Goal: Task Accomplishment & Management: Use online tool/utility

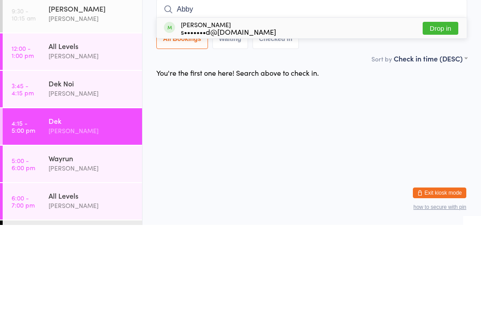
type input "Abby"
click at [444, 107] on button "Drop in" at bounding box center [440, 113] width 36 height 13
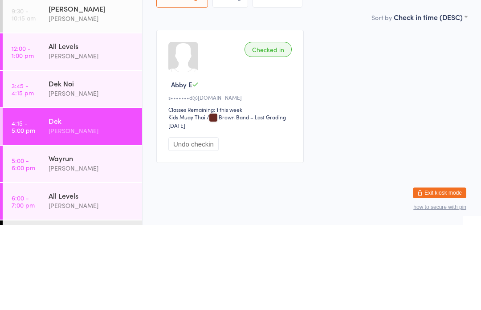
click at [53, 173] on div "[PERSON_NAME]" at bounding box center [92, 178] width 86 height 10
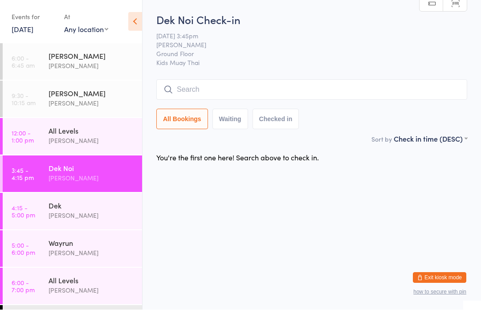
click at [236, 92] on input "search" at bounding box center [311, 90] width 311 height 20
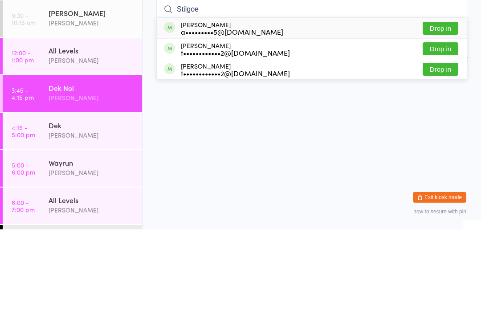
type input "Stilgoe"
click at [438, 143] on button "Drop in" at bounding box center [440, 149] width 36 height 13
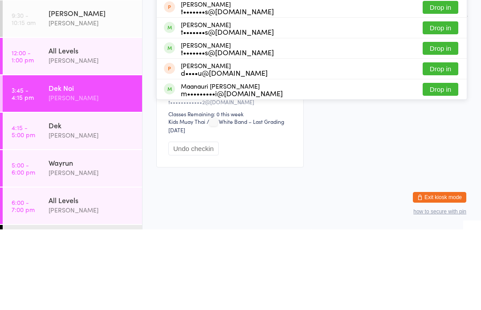
type input "[PERSON_NAME]"
click at [439, 61] on button "Drop in" at bounding box center [440, 67] width 36 height 13
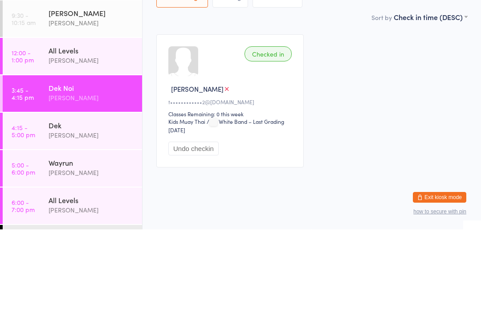
scroll to position [53, 0]
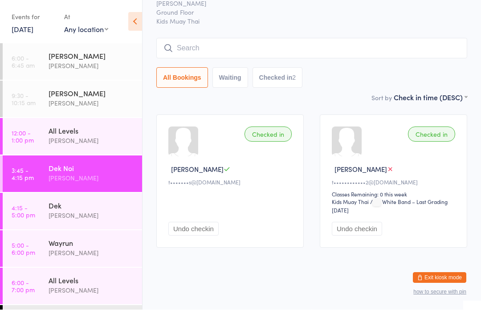
click at [224, 47] on input "search" at bounding box center [311, 48] width 311 height 20
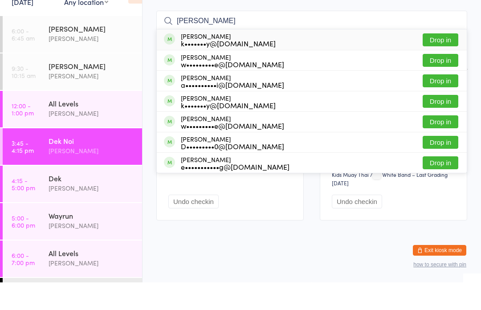
type input "[PERSON_NAME]"
click at [238, 88] on div "w•••••••••e@[DOMAIN_NAME]" at bounding box center [232, 91] width 103 height 7
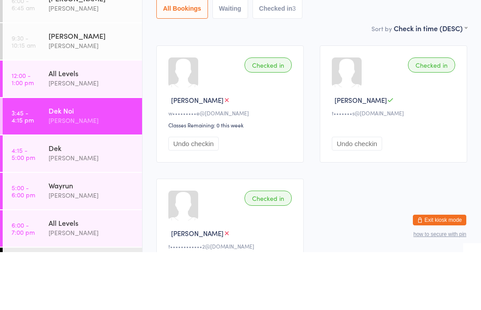
click at [273, 115] on div "Checked in" at bounding box center [267, 122] width 47 height 15
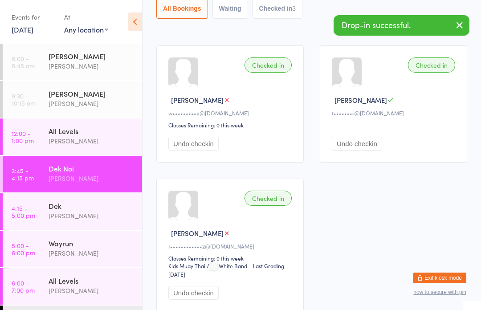
click at [267, 67] on div "Checked in" at bounding box center [267, 64] width 47 height 15
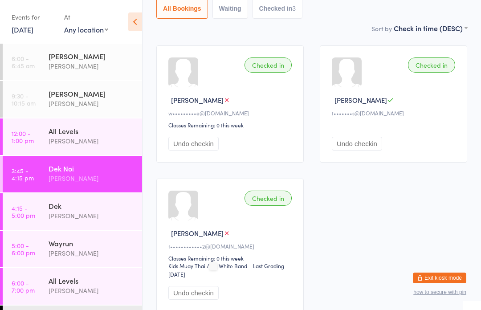
click at [277, 68] on div "Checked in" at bounding box center [267, 64] width 47 height 15
click at [272, 69] on div "Checked in" at bounding box center [267, 64] width 47 height 15
click at [273, 68] on div "Checked in" at bounding box center [267, 64] width 47 height 15
click at [271, 72] on div "Checked in" at bounding box center [267, 64] width 47 height 15
click at [200, 149] on button "Undo checkin" at bounding box center [193, 144] width 50 height 14
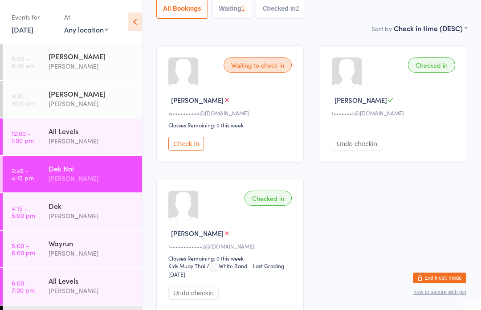
click at [259, 124] on div "Waiting to check in [PERSON_NAME] D w•••••••••e@[DOMAIN_NAME] Classes Remaining…" at bounding box center [229, 103] width 147 height 117
click at [192, 146] on button "Check in" at bounding box center [186, 144] width 36 height 14
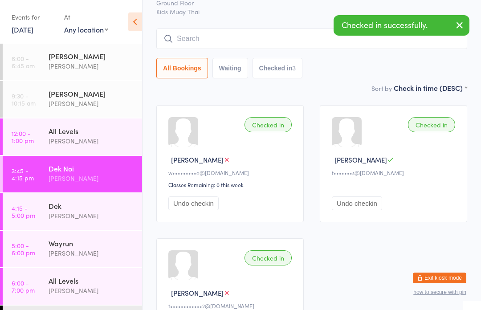
scroll to position [0, 0]
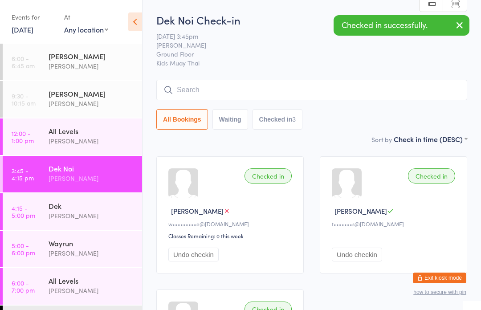
click at [248, 93] on input "search" at bounding box center [311, 90] width 311 height 20
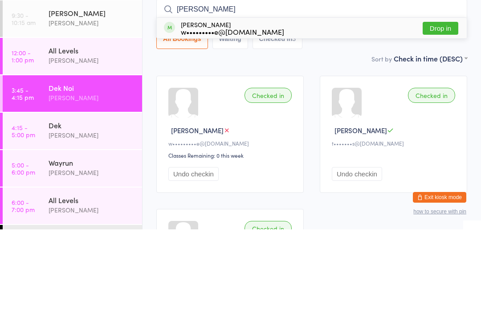
type input "[PERSON_NAME]"
click at [299, 98] on div "[PERSON_NAME] w•••••••••e@[DOMAIN_NAME] Drop in" at bounding box center [312, 108] width 310 height 20
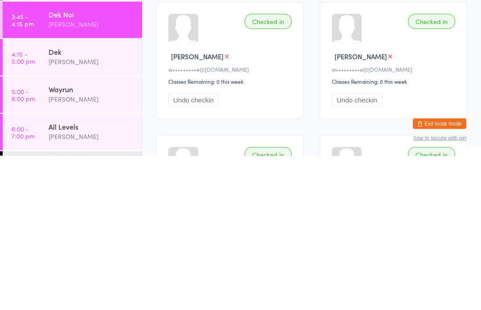
click at [52, 275] on div "All Levels" at bounding box center [92, 280] width 86 height 10
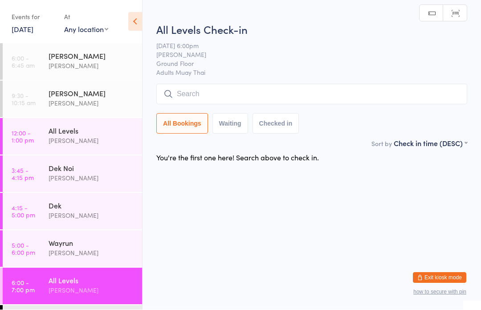
click at [81, 266] on div "Wayrun [PERSON_NAME]" at bounding box center [95, 248] width 93 height 35
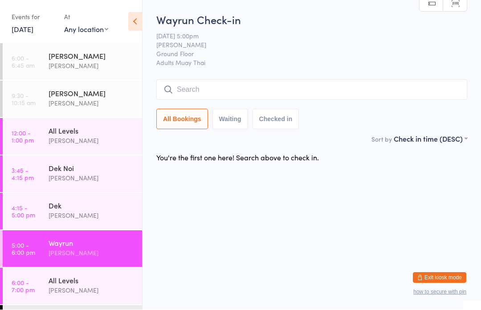
click at [241, 88] on input "search" at bounding box center [311, 90] width 311 height 20
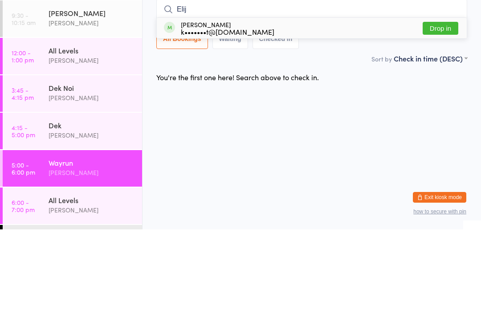
type input "Elij"
click at [440, 102] on button "Drop in" at bounding box center [440, 108] width 36 height 13
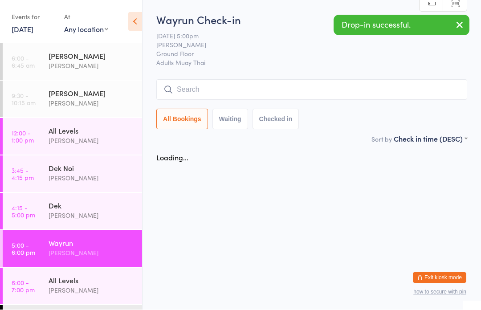
scroll to position [0, 0]
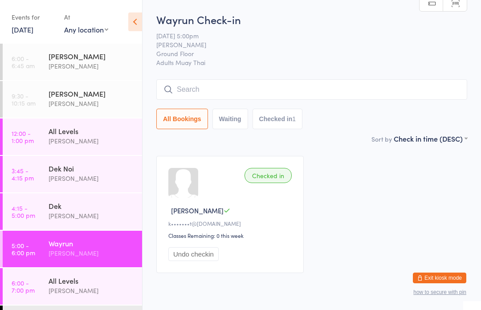
click at [91, 173] on div "Dek Noi" at bounding box center [92, 168] width 86 height 10
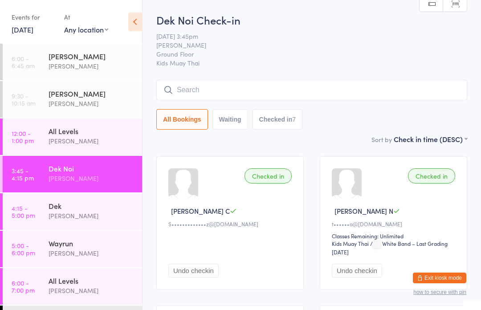
click at [57, 175] on div "[PERSON_NAME]" at bounding box center [92, 178] width 86 height 10
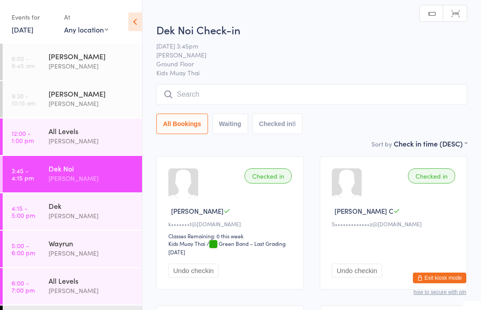
click at [193, 96] on input "search" at bounding box center [311, 94] width 311 height 20
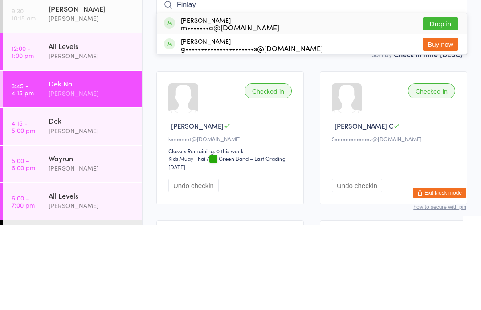
type input "Finlay"
click at [215, 109] on div "m•••••••a@[DOMAIN_NAME]" at bounding box center [230, 112] width 98 height 7
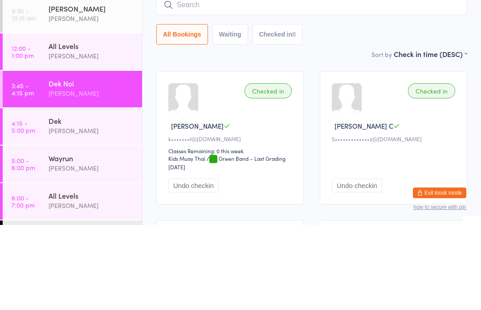
scroll to position [85, 0]
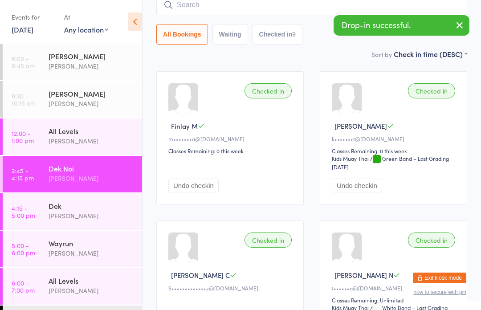
click at [52, 216] on div "[PERSON_NAME]" at bounding box center [92, 215] width 86 height 10
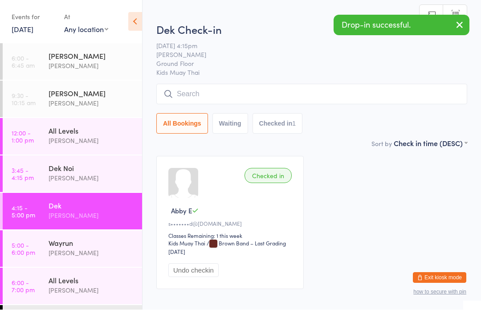
scroll to position [0, 0]
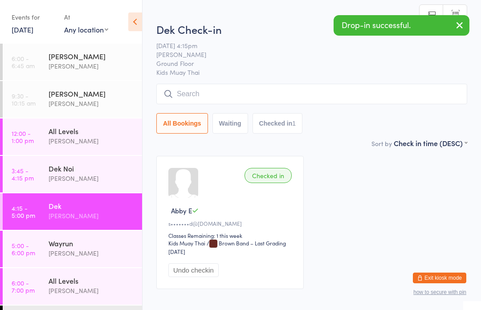
click at [190, 87] on input "search" at bounding box center [311, 94] width 311 height 20
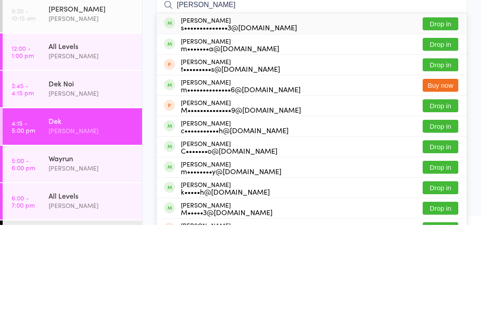
type input "[PERSON_NAME]"
click at [442, 123] on button "Drop in" at bounding box center [440, 129] width 36 height 13
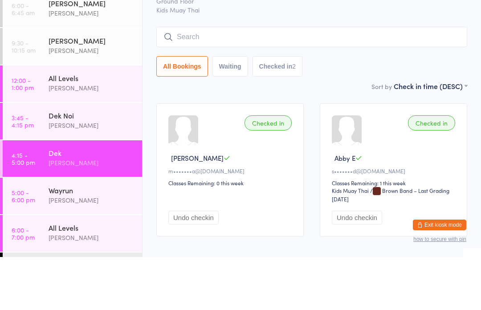
scroll to position [53, 0]
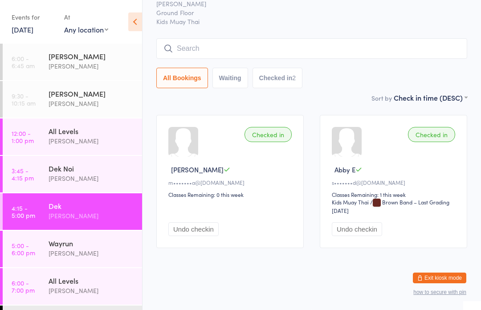
click at [325, 41] on input "search" at bounding box center [311, 48] width 311 height 20
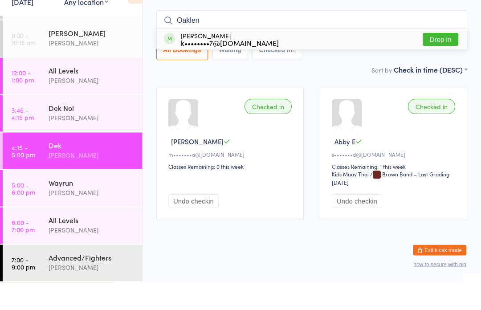
scroll to position [33, 0]
type input "Oaklen"
click at [224, 67] on div "k••••••••7@[DOMAIN_NAME]" at bounding box center [230, 70] width 98 height 7
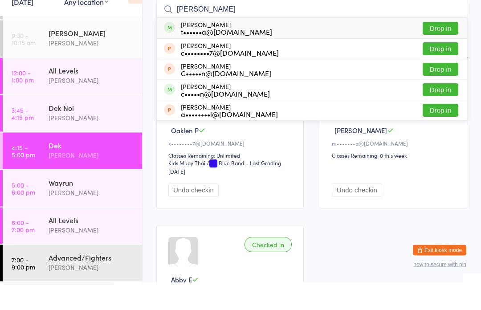
type input "[PERSON_NAME]"
click at [214, 56] on div "t••••••a@[DOMAIN_NAME]" at bounding box center [226, 59] width 91 height 7
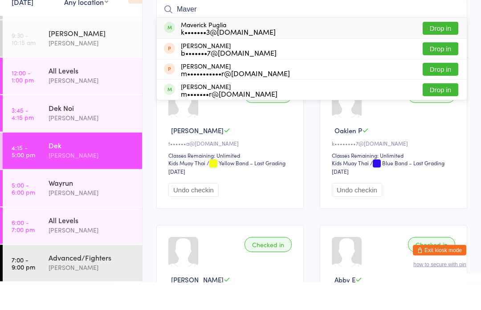
type input "Maver"
click at [201, 56] on div "k•••••••3@[DOMAIN_NAME]" at bounding box center [228, 59] width 95 height 7
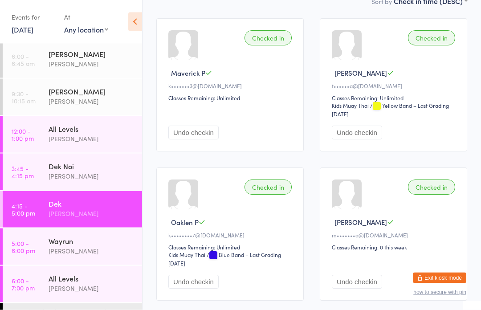
scroll to position [138, 0]
click at [107, 246] on div "Wayrun [PERSON_NAME]" at bounding box center [95, 245] width 93 height 35
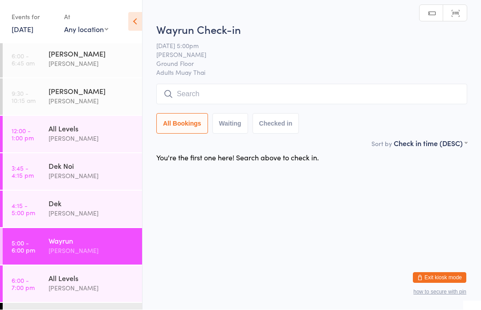
click at [361, 93] on input "search" at bounding box center [311, 94] width 311 height 20
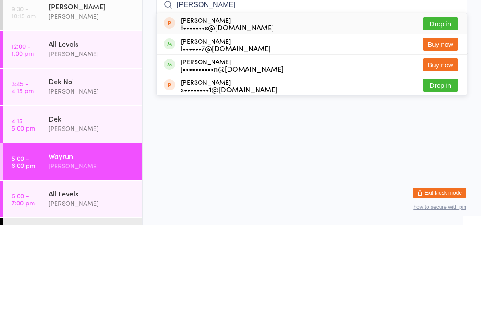
type input "[PERSON_NAME]"
click at [445, 123] on button "Buy now" at bounding box center [440, 129] width 36 height 13
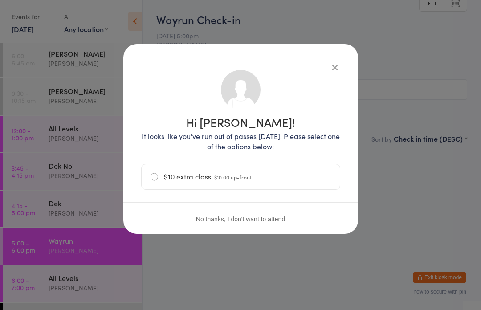
click at [286, 178] on label "$10 extra class $10.00 up-front" at bounding box center [240, 177] width 180 height 25
click at [0, 0] on input "$10 extra class $10.00 up-front" at bounding box center [0, 0] width 0 height 0
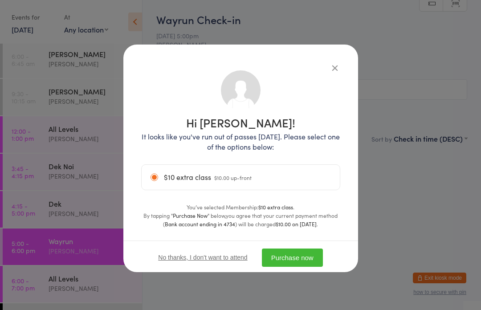
click at [298, 260] on button "Purchase now" at bounding box center [292, 257] width 61 height 18
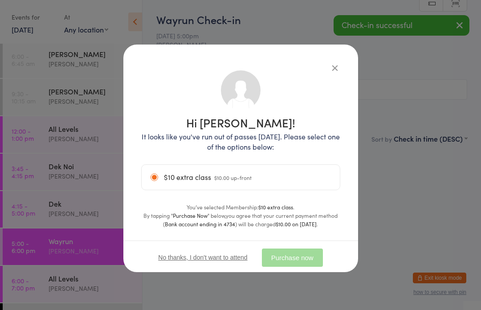
scroll to position [0, 0]
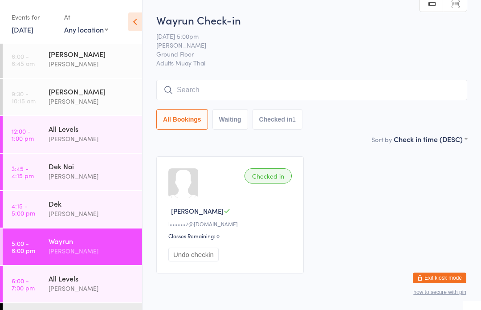
click at [79, 214] on div "[PERSON_NAME]" at bounding box center [92, 213] width 86 height 10
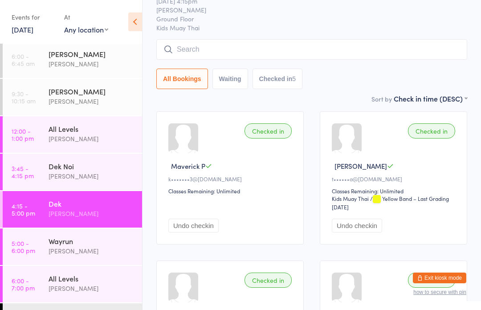
scroll to position [45, 0]
click at [304, 53] on input "search" at bounding box center [311, 49] width 311 height 20
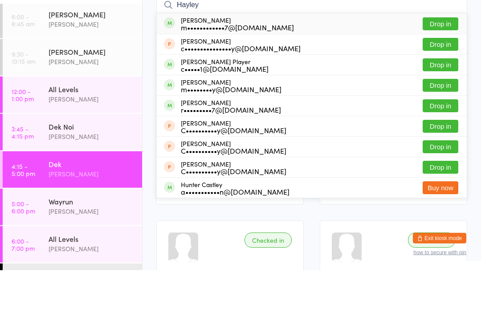
type input "Hayley"
click at [446, 57] on button "Drop in" at bounding box center [440, 63] width 36 height 13
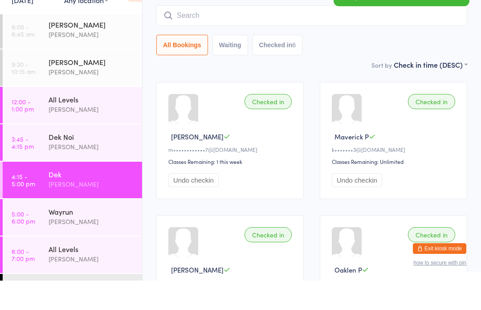
scroll to position [0, 0]
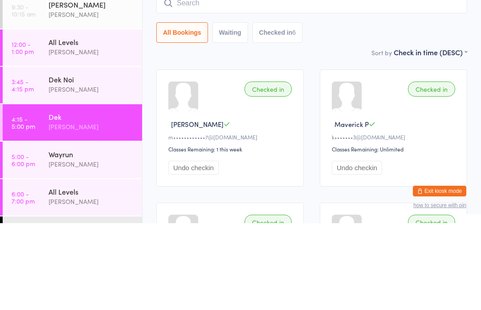
click at [60, 171] on div "[PERSON_NAME]" at bounding box center [92, 176] width 86 height 10
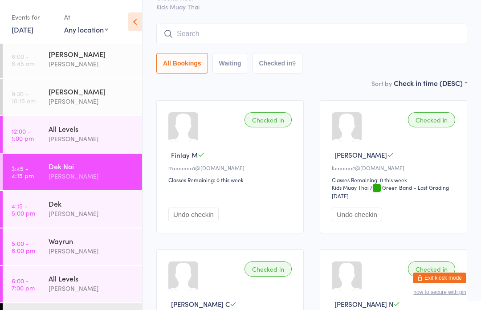
scroll to position [55, 0]
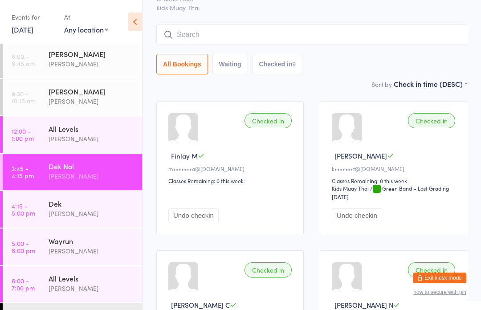
click at [301, 37] on input "search" at bounding box center [311, 34] width 311 height 20
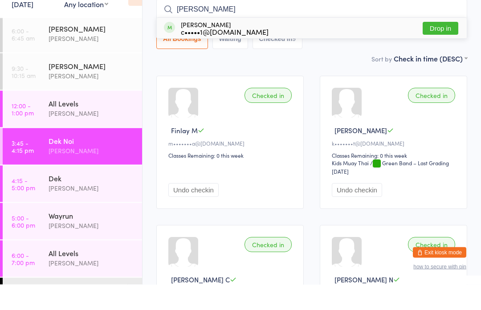
type input "[PERSON_NAME]"
click at [451, 48] on button "Drop in" at bounding box center [440, 54] width 36 height 13
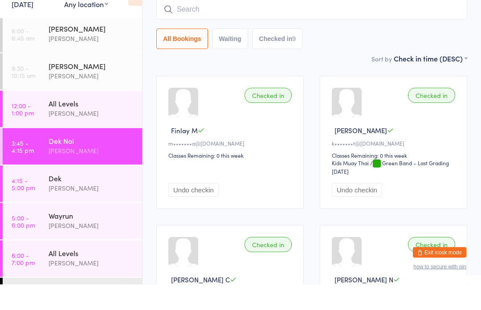
scroll to position [81, 0]
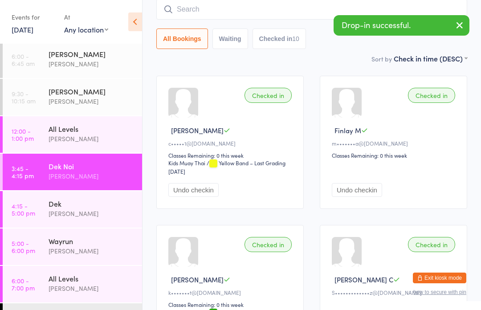
click at [53, 210] on div "[PERSON_NAME]" at bounding box center [92, 213] width 86 height 10
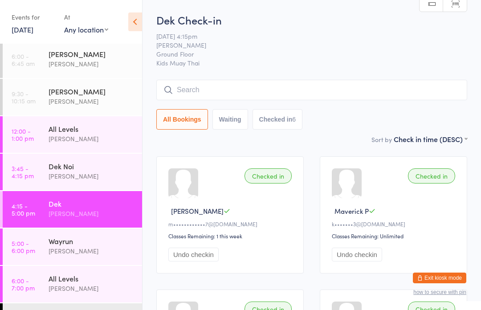
click at [34, 255] on link "5:00 - 6:00 pm Wayrun [PERSON_NAME]" at bounding box center [72, 246] width 139 height 36
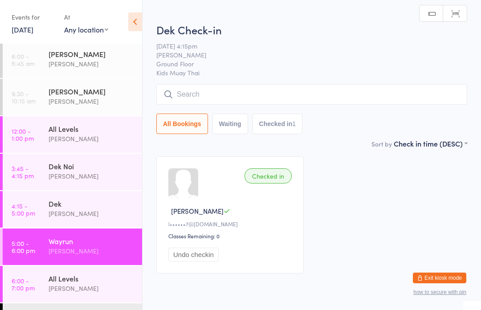
click at [376, 95] on input "search" at bounding box center [311, 94] width 311 height 20
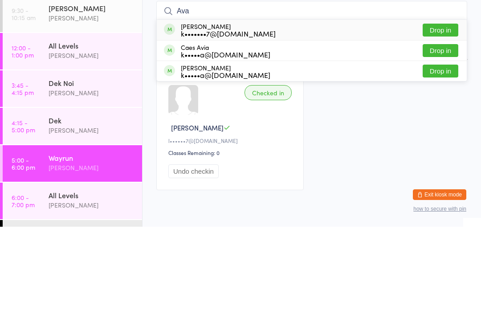
type input "Ava"
click at [445, 107] on button "Drop in" at bounding box center [440, 113] width 36 height 13
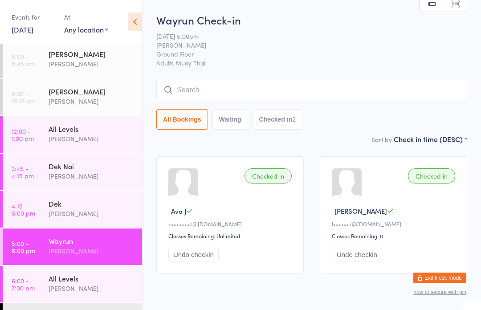
click at [465, 58] on div "[DATE] 5:00pm [PERSON_NAME][GEOGRAPHIC_DATA] Floor Adults Muay Thai" at bounding box center [311, 50] width 311 height 36
click at [464, 142] on select "First name (ASC) First name (DESC) Last name (ASC) Last name (DESC) Check in ti…" at bounding box center [429, 138] width 73 height 8
click at [271, 85] on input "search" at bounding box center [311, 90] width 311 height 20
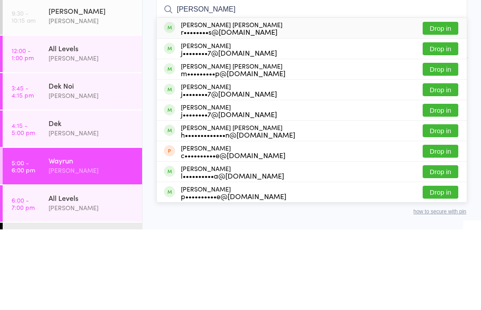
type input "[PERSON_NAME]"
click at [444, 102] on button "Drop in" at bounding box center [440, 108] width 36 height 13
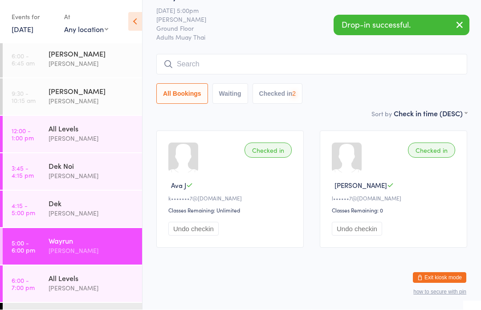
scroll to position [37, 0]
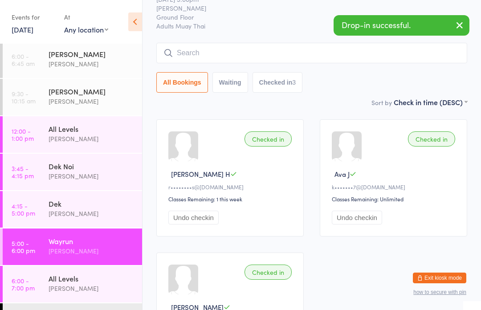
click at [208, 63] on input "search" at bounding box center [311, 53] width 311 height 20
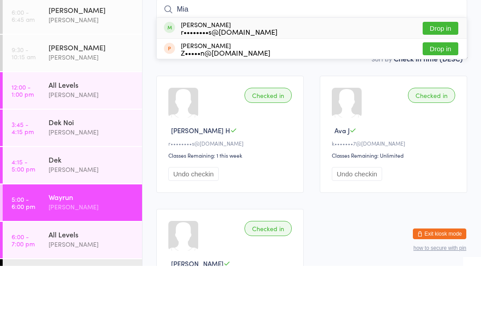
type input "Mia"
click at [442, 66] on button "Drop in" at bounding box center [440, 72] width 36 height 13
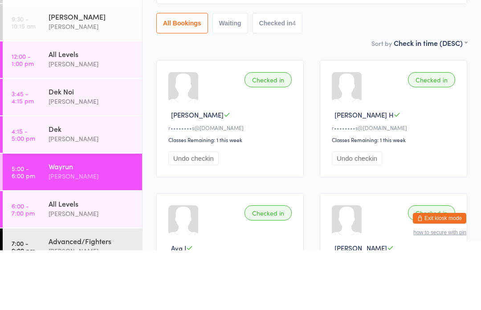
scroll to position [2, 0]
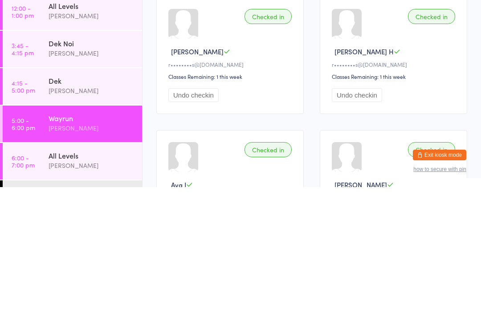
click at [194, 211] on button "Undo checkin" at bounding box center [193, 218] width 50 height 14
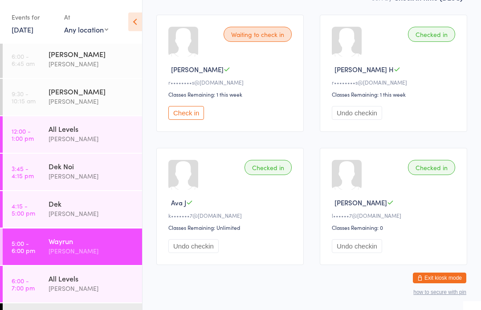
click at [64, 210] on div "[PERSON_NAME]" at bounding box center [92, 213] width 86 height 10
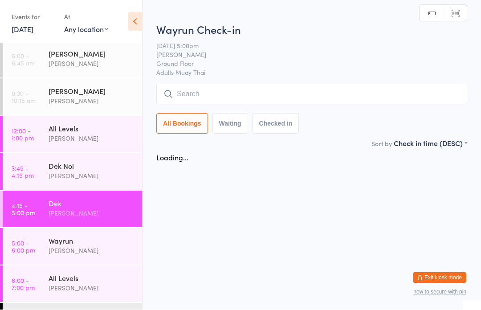
scroll to position [0, 0]
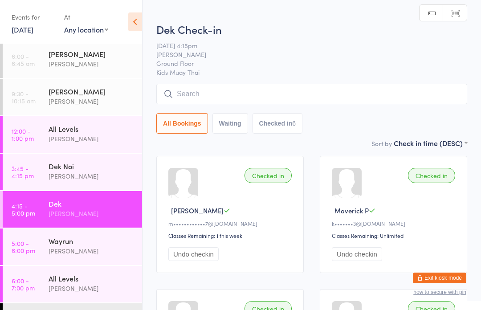
click at [208, 97] on input "search" at bounding box center [311, 94] width 311 height 20
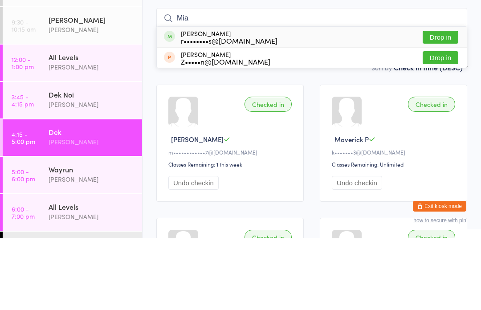
type input "Mia"
click at [445, 102] on button "Drop in" at bounding box center [440, 108] width 36 height 13
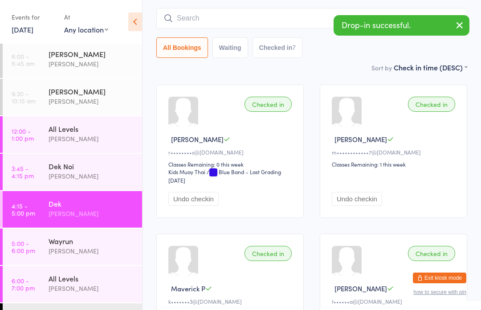
click at [53, 258] on div "Wayrun [PERSON_NAME]" at bounding box center [95, 245] width 93 height 35
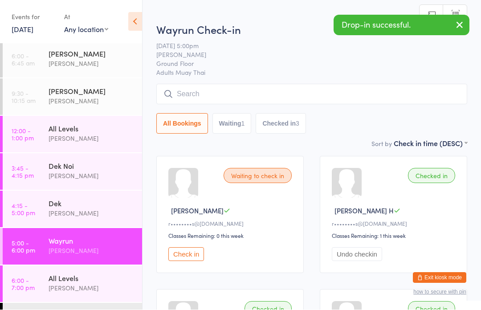
scroll to position [0, 0]
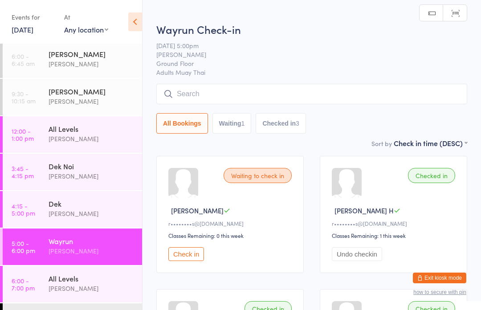
click at [38, 206] on link "4:15 - 5:00 pm Dek [PERSON_NAME]" at bounding box center [72, 209] width 139 height 36
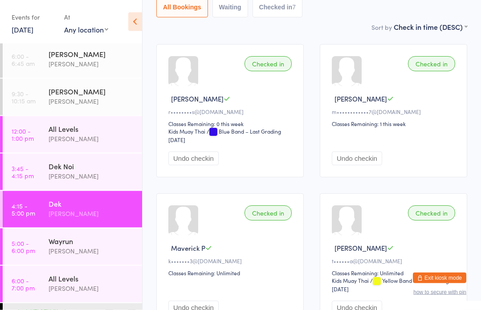
scroll to position [112, 0]
click at [64, 168] on div "Dek Noi" at bounding box center [92, 166] width 86 height 10
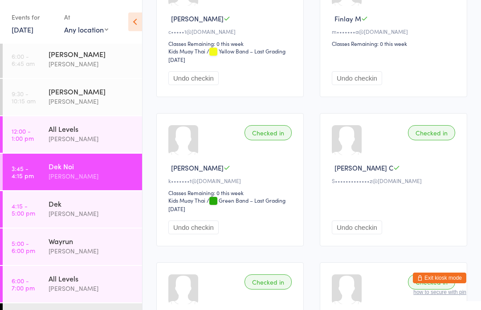
scroll to position [186, 0]
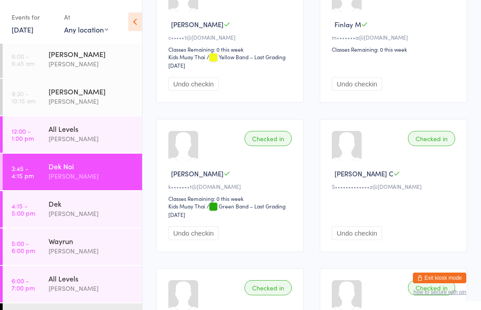
click at [42, 205] on link "4:15 - 5:00 pm Dek [PERSON_NAME]" at bounding box center [72, 209] width 139 height 36
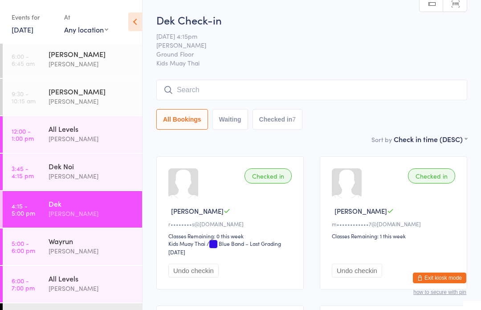
click at [257, 98] on input "search" at bounding box center [311, 90] width 311 height 20
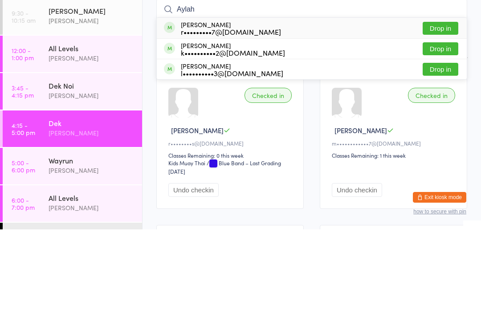
type input "Aylah"
click at [211, 109] on div "r•••••••••7@[DOMAIN_NAME]" at bounding box center [231, 112] width 100 height 7
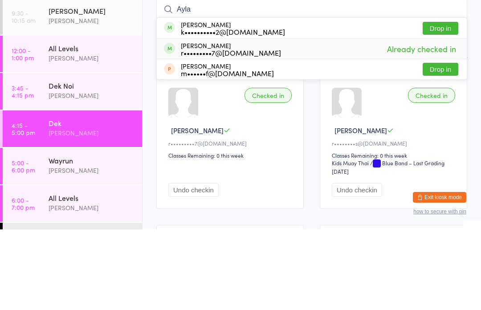
type input "Ayla"
click at [233, 129] on div "r•••••••••7@[DOMAIN_NAME]" at bounding box center [231, 132] width 100 height 7
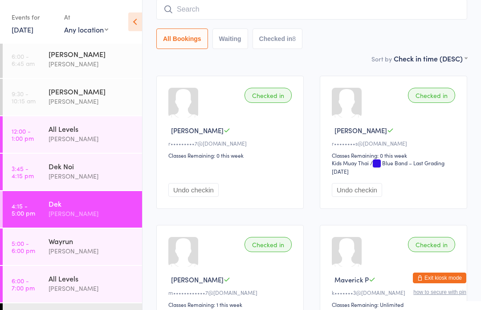
click at [239, 10] on input "search" at bounding box center [311, 9] width 311 height 20
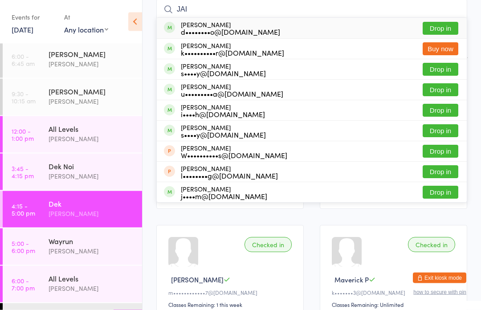
type input "JAI"
click at [440, 26] on button "Drop in" at bounding box center [440, 28] width 36 height 13
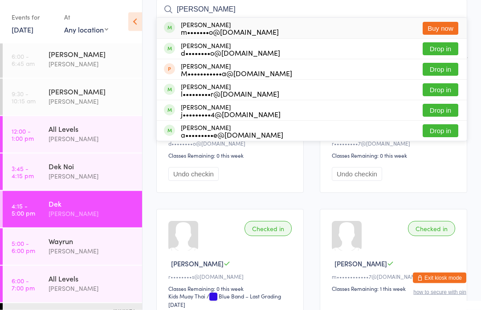
type input "[PERSON_NAME]"
click at [209, 56] on div "d••••••••o@[DOMAIN_NAME]" at bounding box center [230, 52] width 99 height 7
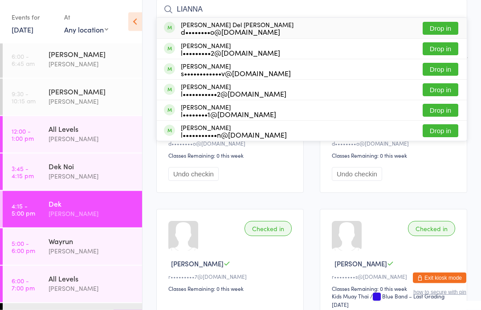
type input "LIANNA"
click at [448, 31] on button "Drop in" at bounding box center [440, 28] width 36 height 13
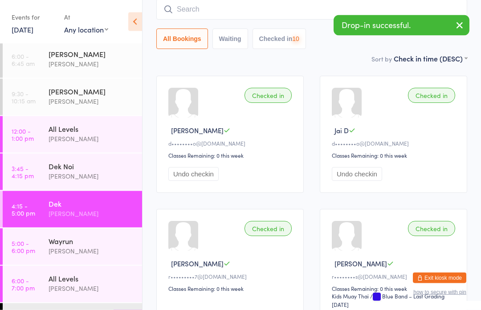
scroll to position [81, 0]
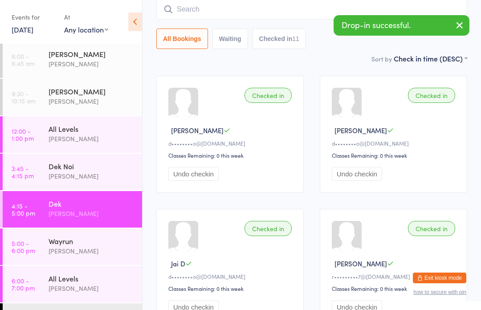
click at [242, 12] on input "search" at bounding box center [311, 9] width 311 height 20
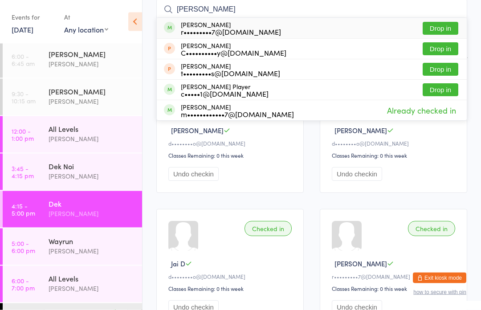
type input "[PERSON_NAME]"
click at [446, 31] on button "Drop in" at bounding box center [440, 28] width 36 height 13
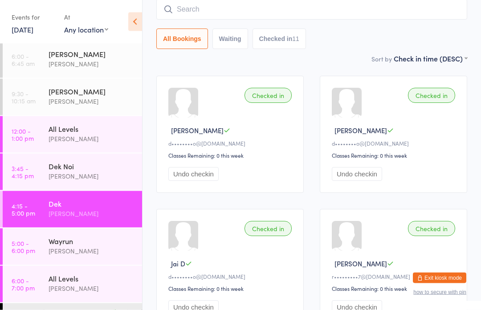
scroll to position [81, 0]
click at [102, 251] on div "[PERSON_NAME]" at bounding box center [92, 251] width 86 height 10
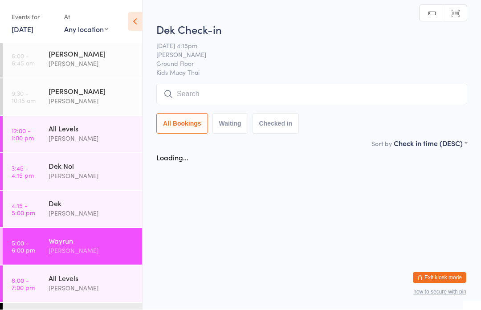
scroll to position [0, 0]
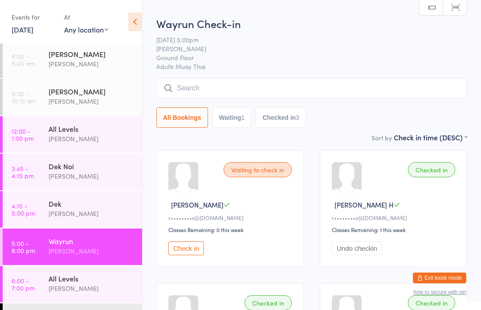
click at [414, 86] on input "search" at bounding box center [311, 88] width 311 height 20
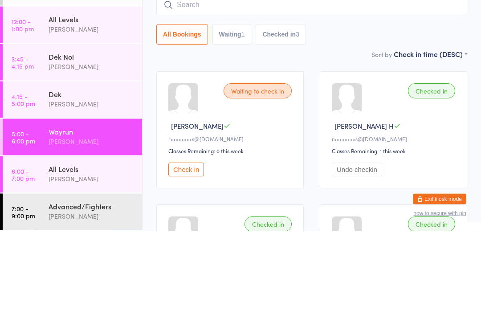
scroll to position [33, 0]
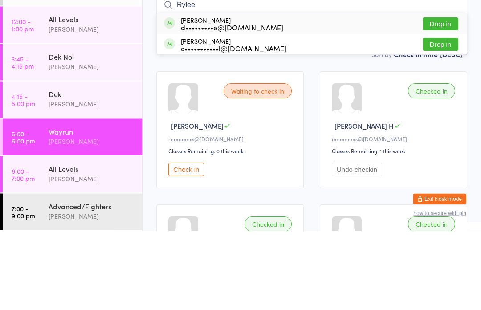
type input "Rylee"
click at [444, 97] on button "Drop in" at bounding box center [440, 103] width 36 height 13
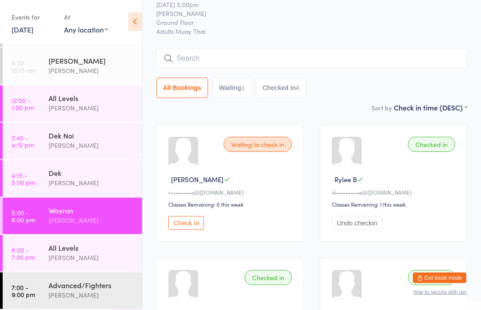
scroll to position [31, 0]
click at [276, 58] on input "search" at bounding box center [311, 59] width 311 height 20
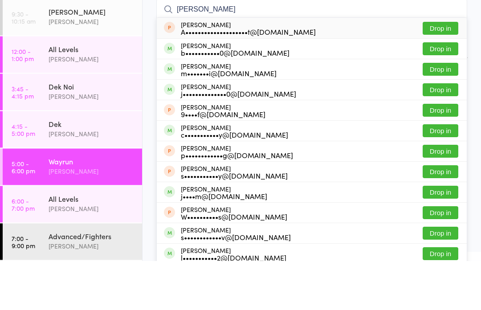
type input "[PERSON_NAME]"
click at [246, 119] on div "m•••••••i@[DOMAIN_NAME]" at bounding box center [229, 122] width 96 height 7
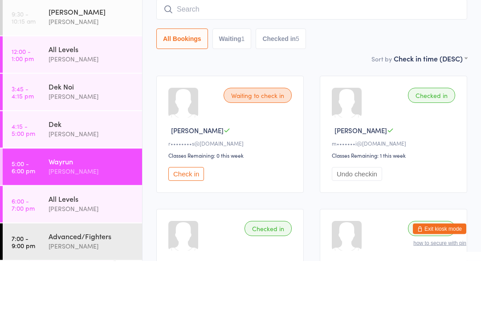
scroll to position [81, 0]
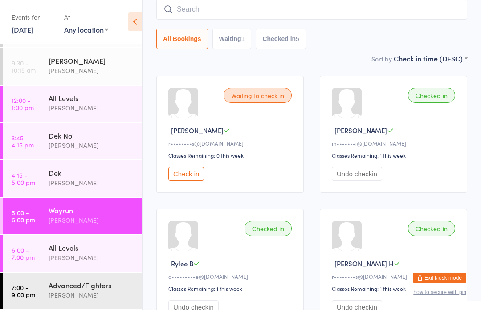
click at [267, 7] on input "search" at bounding box center [311, 9] width 311 height 20
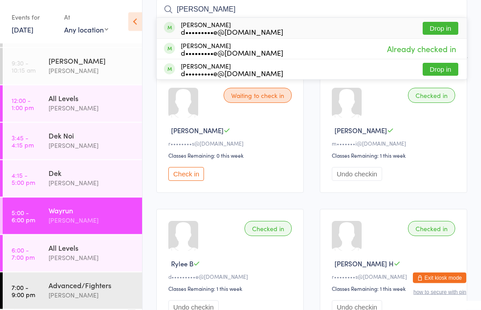
type input "[PERSON_NAME]"
click at [245, 26] on div "[PERSON_NAME] d•••••••••e@[DOMAIN_NAME]" at bounding box center [232, 28] width 102 height 14
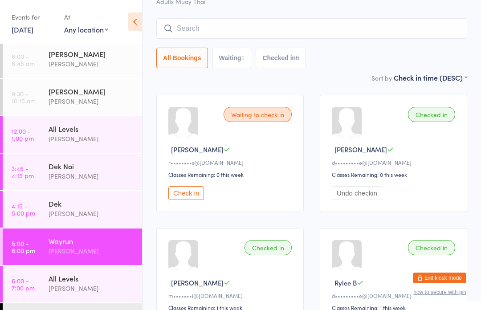
scroll to position [61, 0]
click at [57, 208] on div "Dek" at bounding box center [92, 203] width 86 height 10
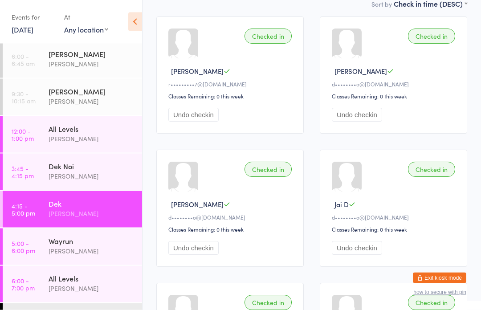
scroll to position [155, 0]
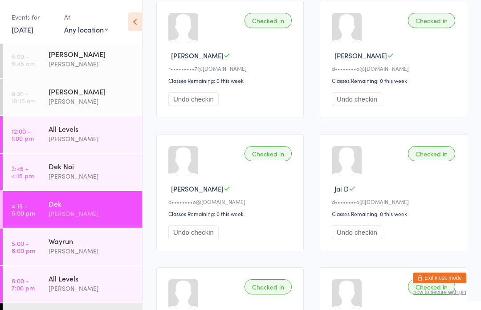
click at [55, 250] on div "[PERSON_NAME]" at bounding box center [92, 251] width 86 height 10
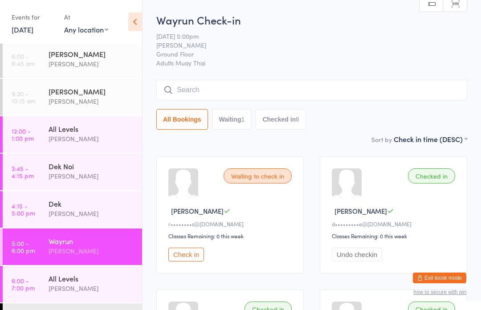
click at [54, 202] on div "Dek" at bounding box center [92, 203] width 86 height 10
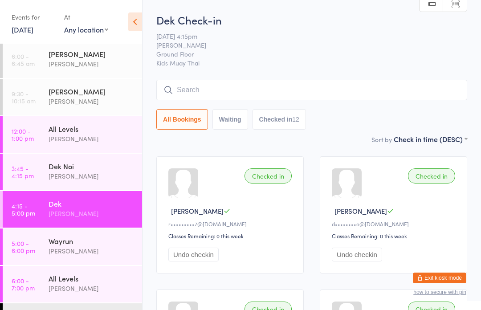
click at [203, 84] on input "search" at bounding box center [311, 90] width 311 height 20
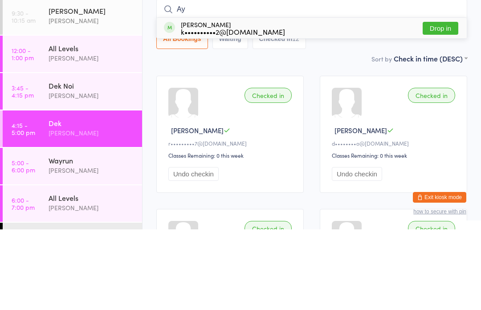
type input "Ay"
click at [237, 109] on div "k••••••••••2@[DOMAIN_NAME]" at bounding box center [233, 112] width 104 height 7
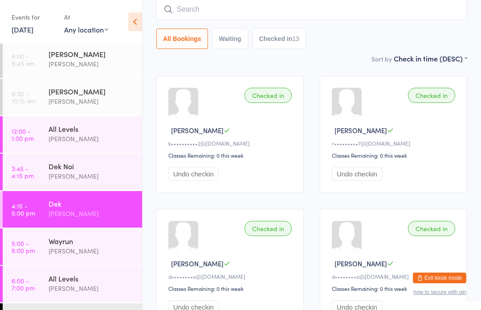
click at [213, 11] on input "search" at bounding box center [311, 9] width 311 height 20
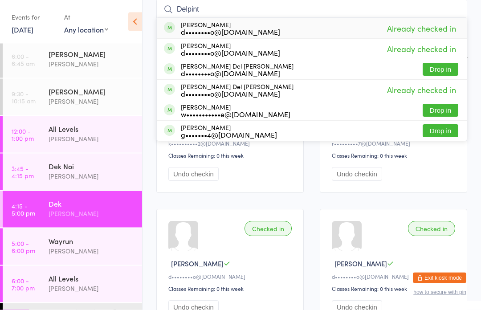
type input "Delpinto"
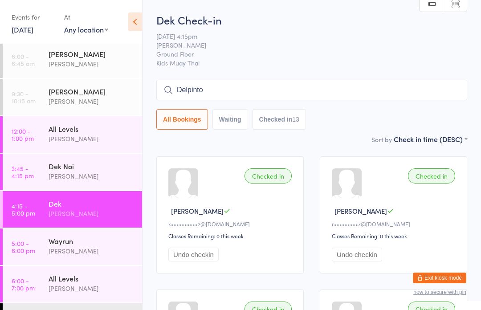
click at [210, 91] on input "Delpinto" at bounding box center [311, 90] width 311 height 20
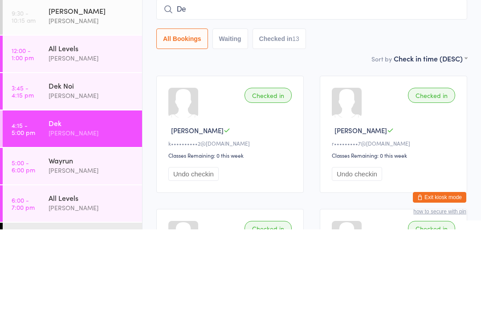
type input "D"
type input "L"
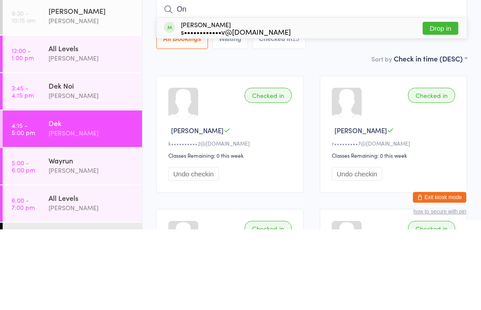
type input "O"
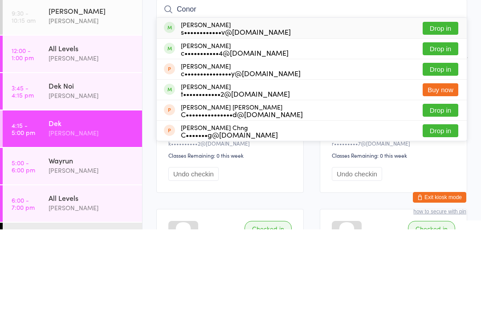
type input "Conor"
click at [434, 102] on button "Drop in" at bounding box center [440, 108] width 36 height 13
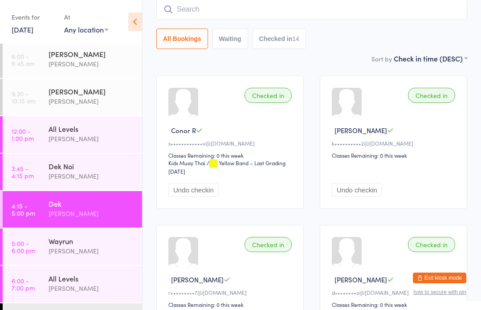
click at [57, 239] on div "Wayrun" at bounding box center [92, 241] width 86 height 10
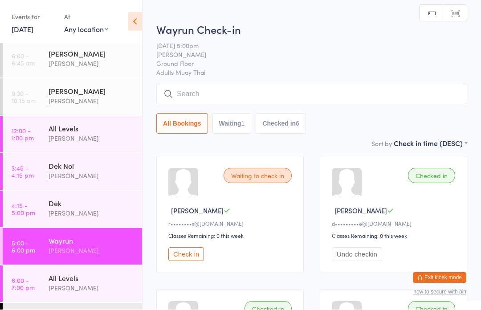
scroll to position [0, 0]
click at [244, 97] on input "search" at bounding box center [311, 94] width 311 height 20
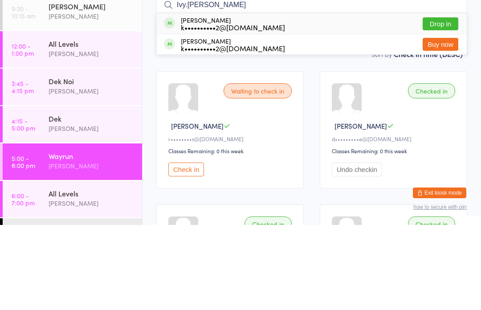
type input "Ivy.[PERSON_NAME]"
click at [369, 98] on div "[PERSON_NAME] k••••••••••2@[DOMAIN_NAME] Drop in" at bounding box center [312, 108] width 310 height 20
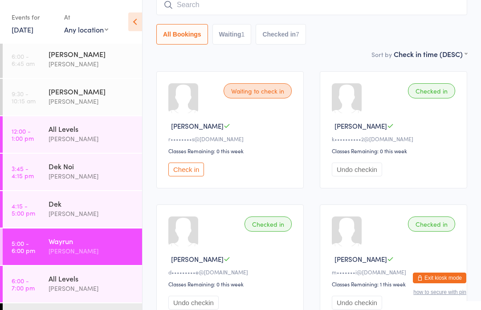
click at [49, 205] on div "Dek" at bounding box center [92, 203] width 86 height 10
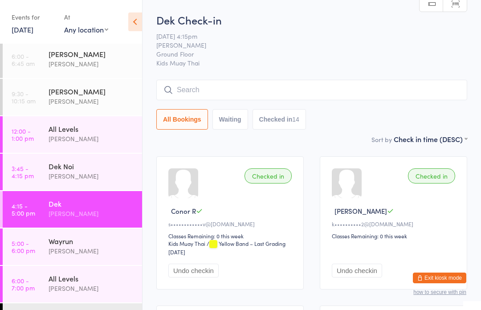
click at [102, 255] on div "[PERSON_NAME]" at bounding box center [92, 251] width 86 height 10
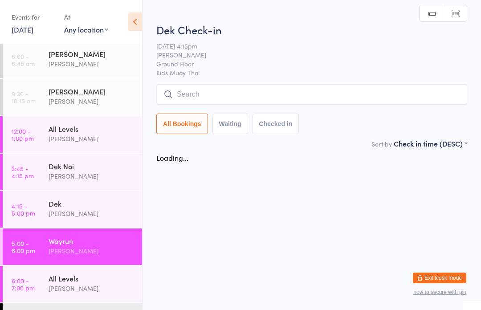
click at [297, 93] on input "search" at bounding box center [311, 94] width 311 height 20
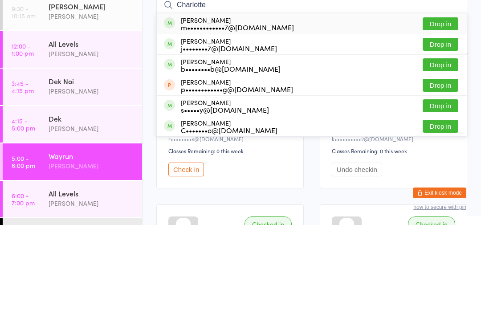
type input "Charlotte"
click at [441, 102] on button "Drop in" at bounding box center [440, 108] width 36 height 13
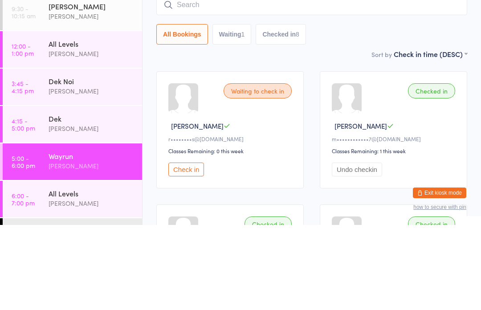
scroll to position [85, 0]
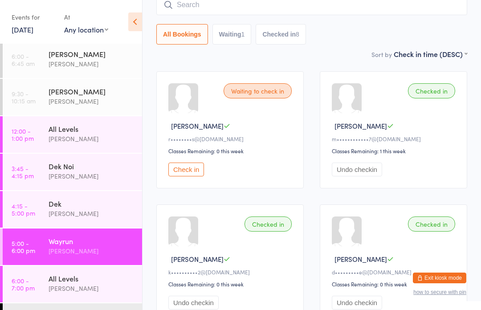
click at [175, 176] on button "Check in" at bounding box center [186, 169] width 36 height 14
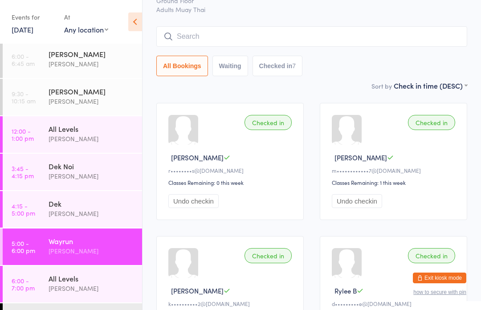
click at [356, 31] on input "search" at bounding box center [311, 36] width 311 height 20
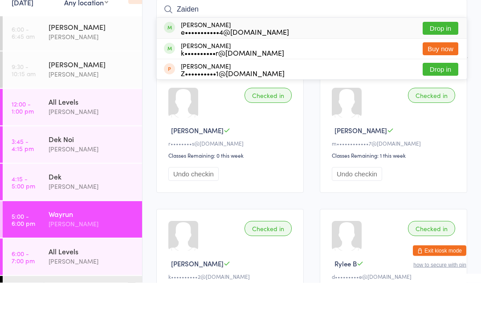
type input "Zaiden"
click at [443, 49] on button "Drop in" at bounding box center [440, 55] width 36 height 13
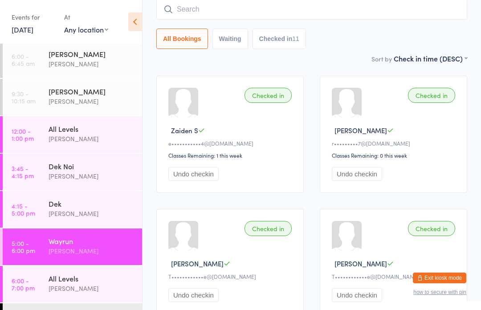
click at [210, 15] on input "search" at bounding box center [311, 9] width 311 height 20
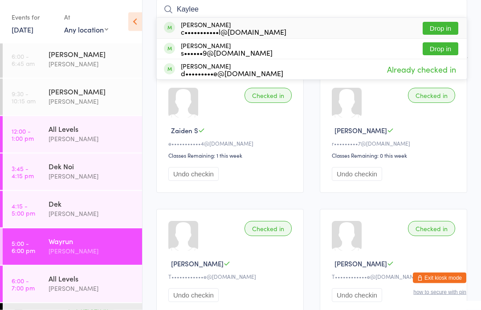
type input "Kaylee"
click at [443, 29] on button "Drop in" at bounding box center [440, 28] width 36 height 13
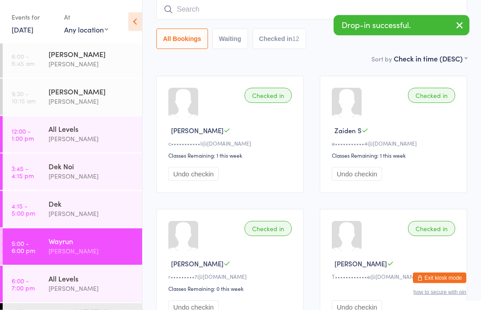
scroll to position [81, 0]
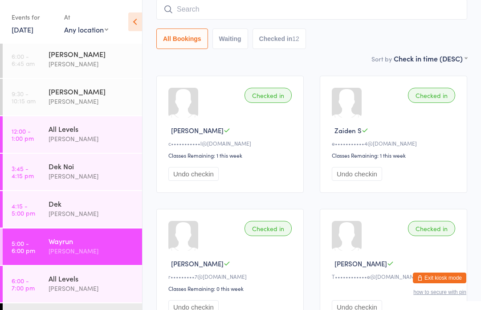
click at [304, 4] on input "search" at bounding box center [311, 9] width 311 height 20
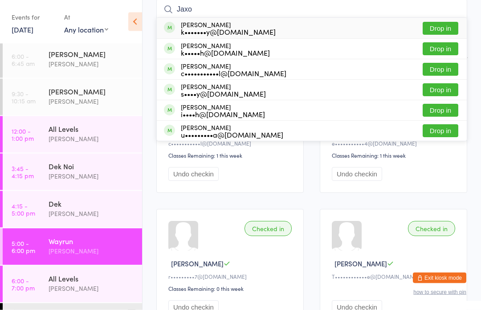
type input "Jaxo"
click at [452, 69] on button "Drop in" at bounding box center [440, 69] width 36 height 13
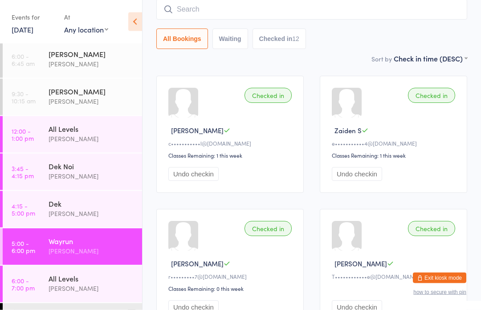
scroll to position [81, 0]
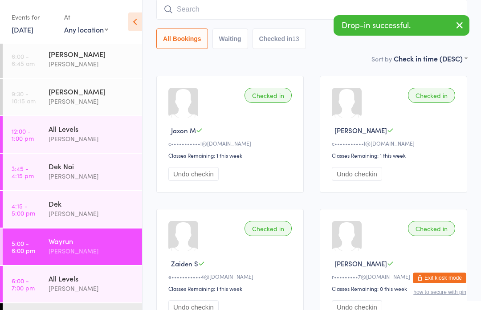
click at [211, 16] on input "search" at bounding box center [311, 9] width 311 height 20
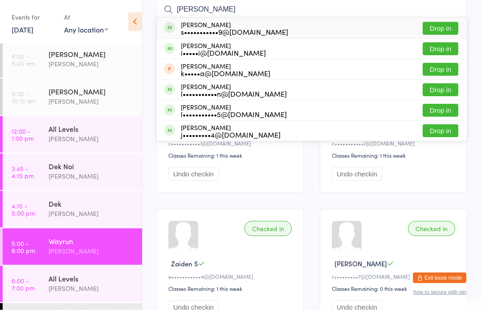
type input "[PERSON_NAME]"
click at [443, 24] on button "Drop in" at bounding box center [440, 28] width 36 height 13
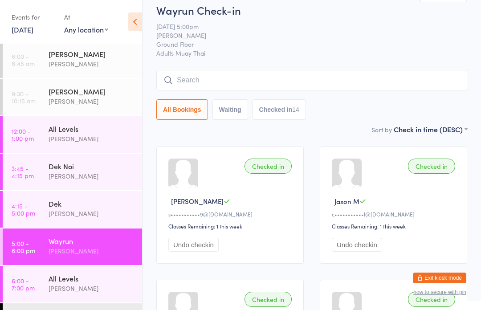
scroll to position [3, 0]
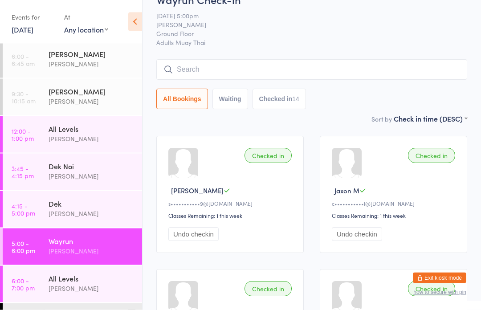
click at [371, 77] on input "search" at bounding box center [311, 70] width 311 height 20
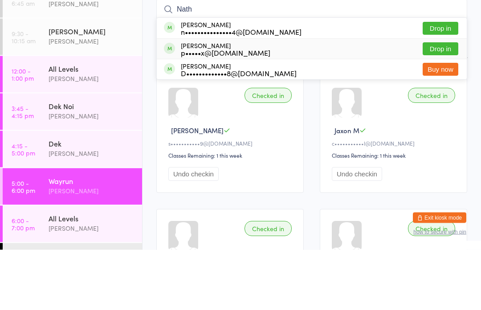
type input "Nath"
click at [245, 109] on div "p•••••x@[DOMAIN_NAME]" at bounding box center [225, 112] width 89 height 7
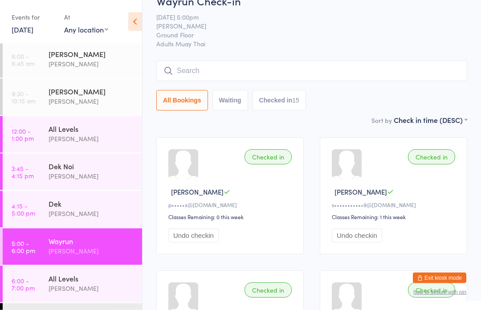
scroll to position [0, 0]
